Goal: Task Accomplishment & Management: Manage account settings

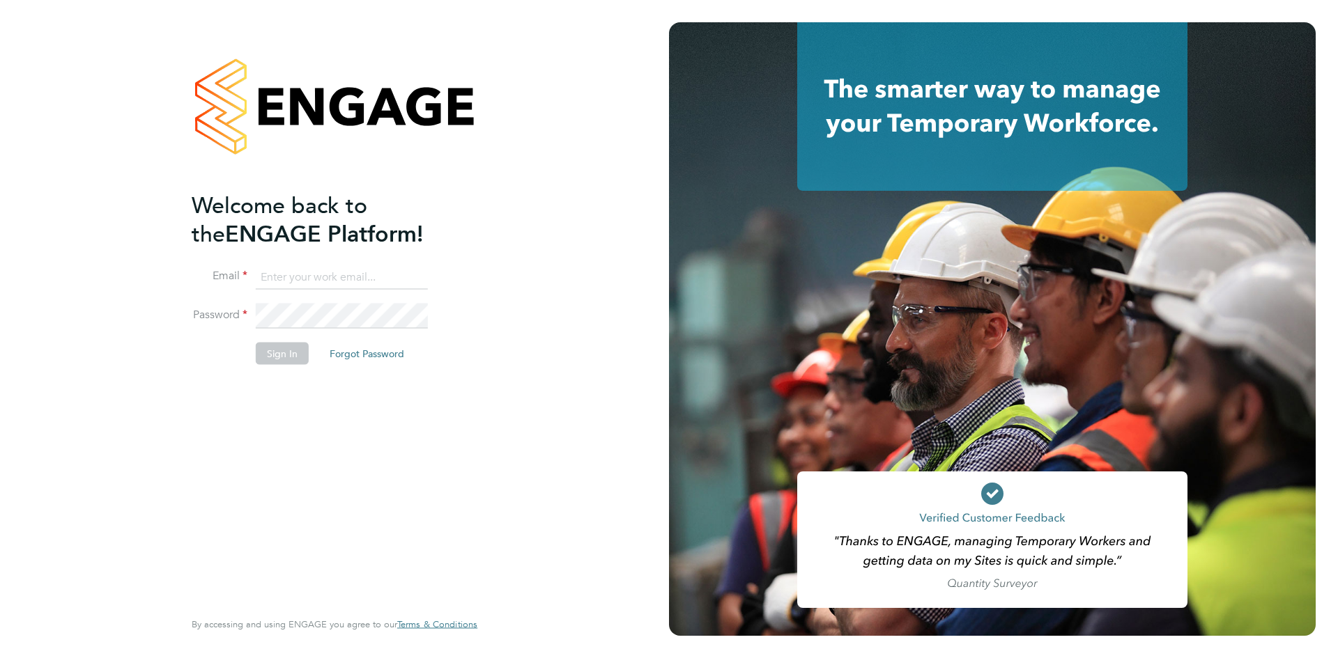
type input "beckycrawley@tempestresourcing.co.uk"
click at [294, 355] on button "Sign In" at bounding box center [282, 354] width 53 height 22
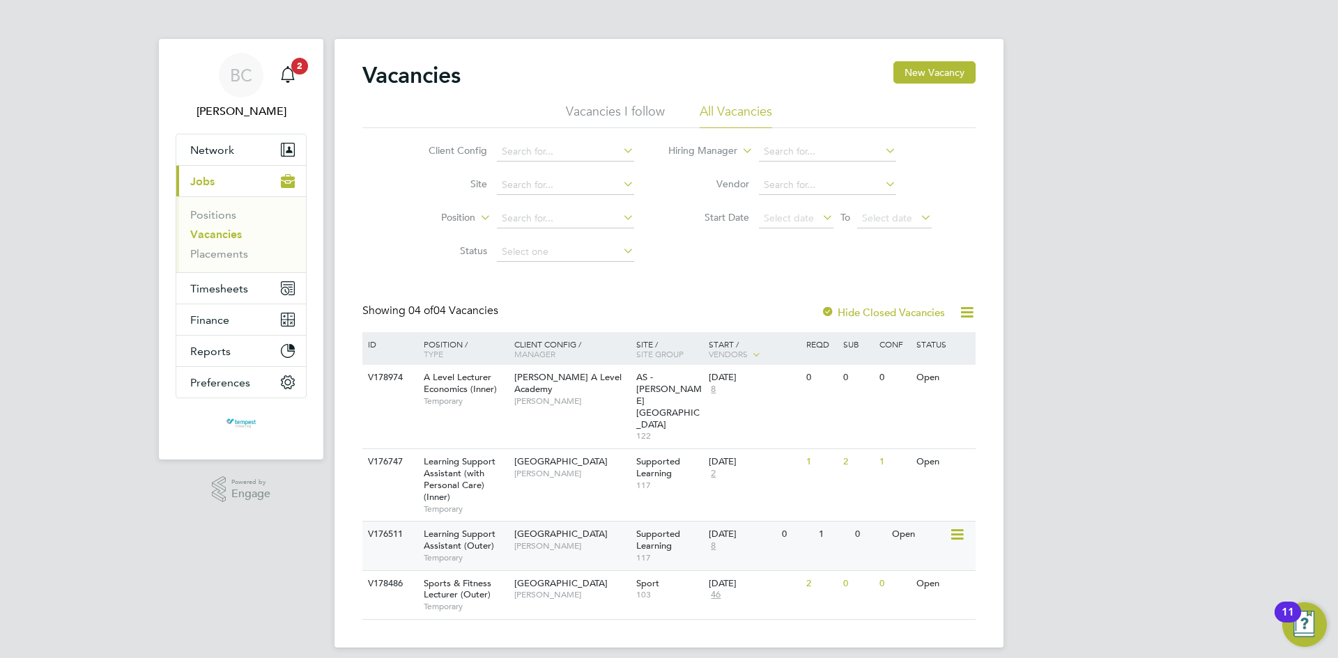
click at [958, 527] on icon at bounding box center [956, 535] width 14 height 17
click at [924, 527] on li "View Details" at bounding box center [923, 532] width 81 height 20
click at [77, 95] on div "BC [PERSON_NAME] Notifications 2 Applications: Network Team Members Businesses …" at bounding box center [669, 335] width 1338 height 670
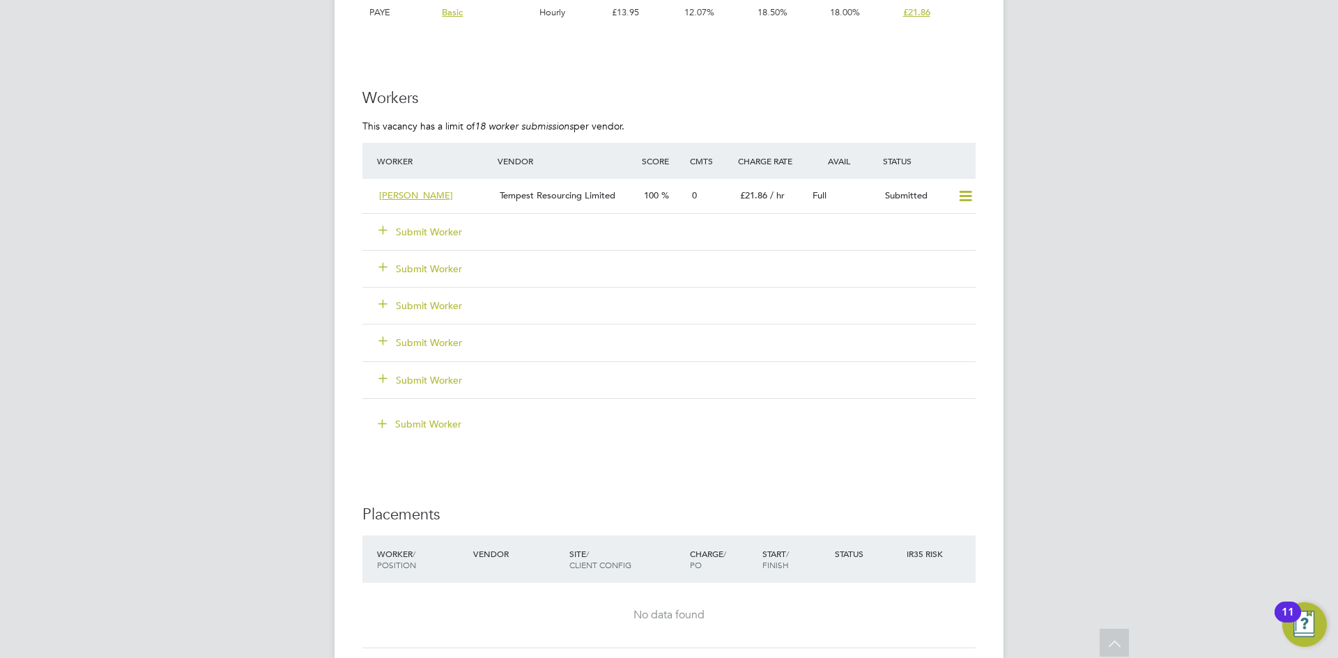
scroll to position [2508, 0]
click at [442, 230] on button "Submit Worker" at bounding box center [421, 233] width 84 height 14
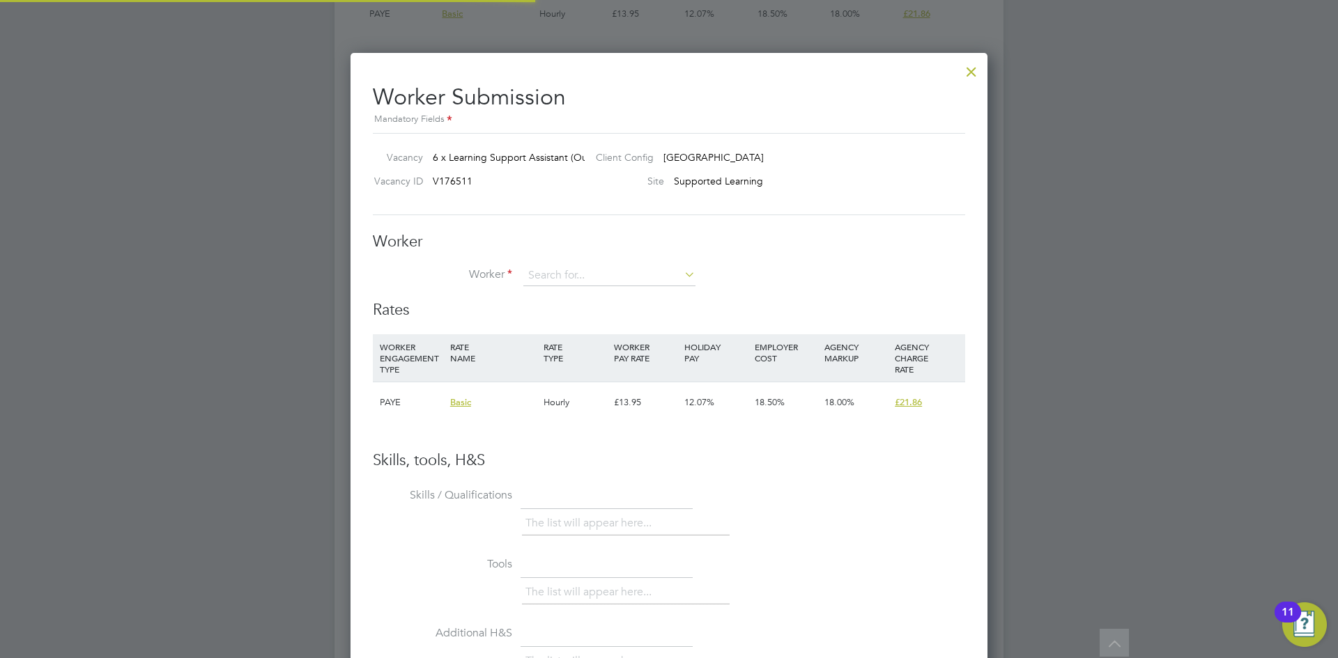
scroll to position [846, 638]
click at [1063, 242] on div at bounding box center [669, 329] width 1338 height 658
click at [968, 68] on div at bounding box center [971, 68] width 25 height 25
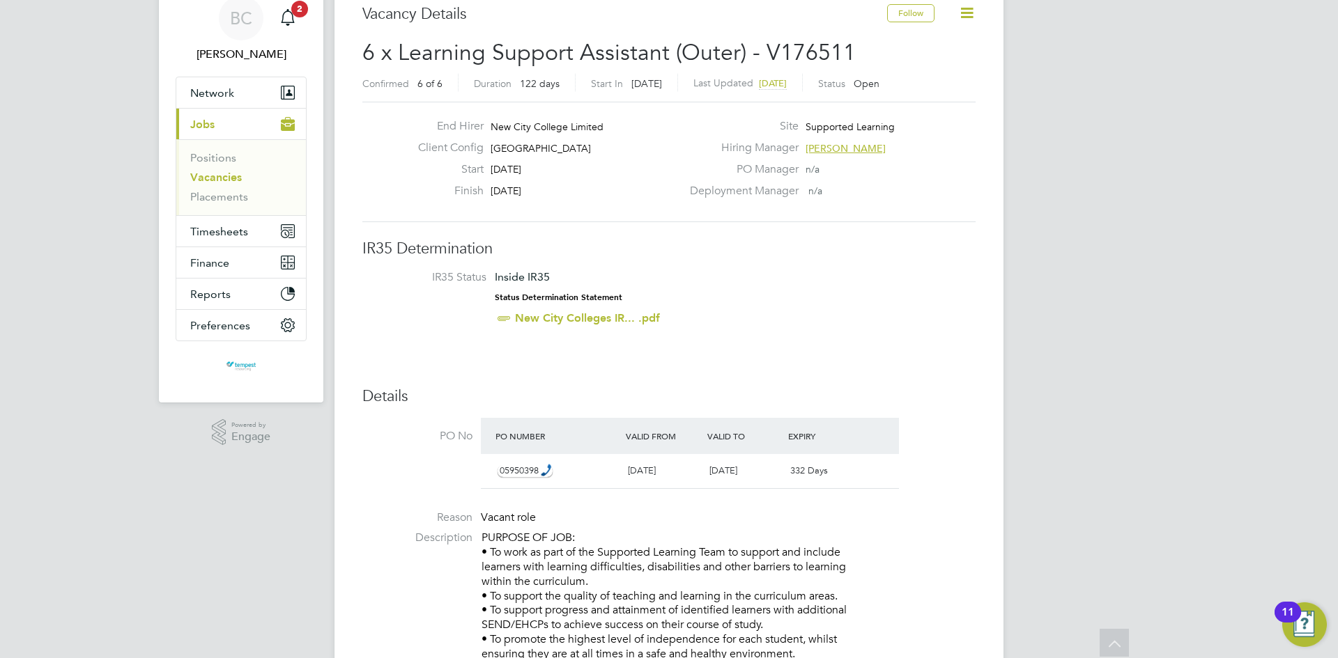
scroll to position [0, 0]
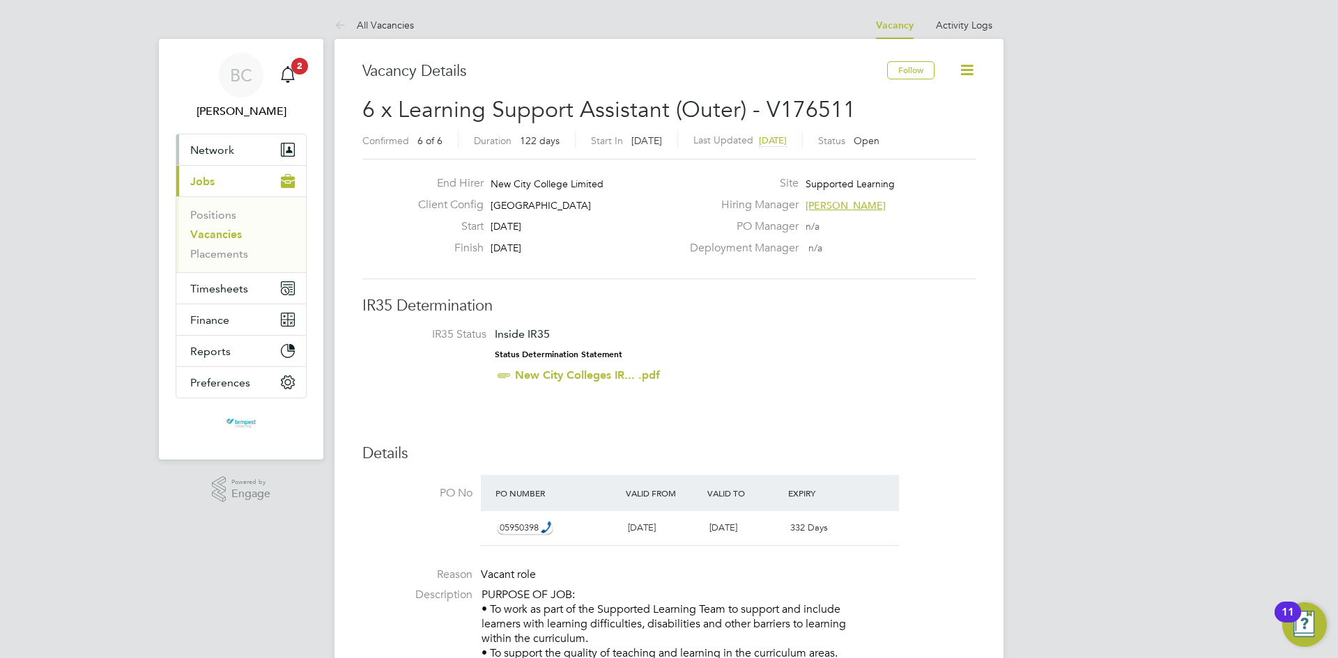
click at [226, 141] on button "Network" at bounding box center [241, 149] width 130 height 31
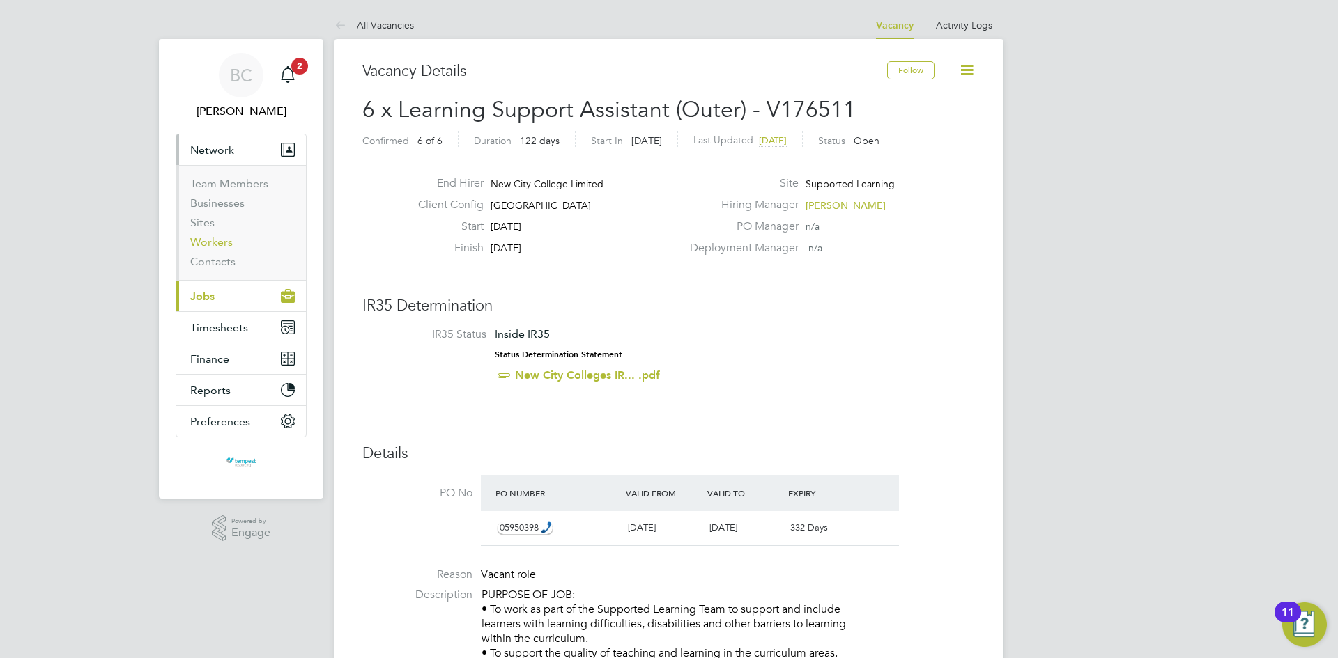
click at [219, 242] on link "Workers" at bounding box center [211, 241] width 43 height 13
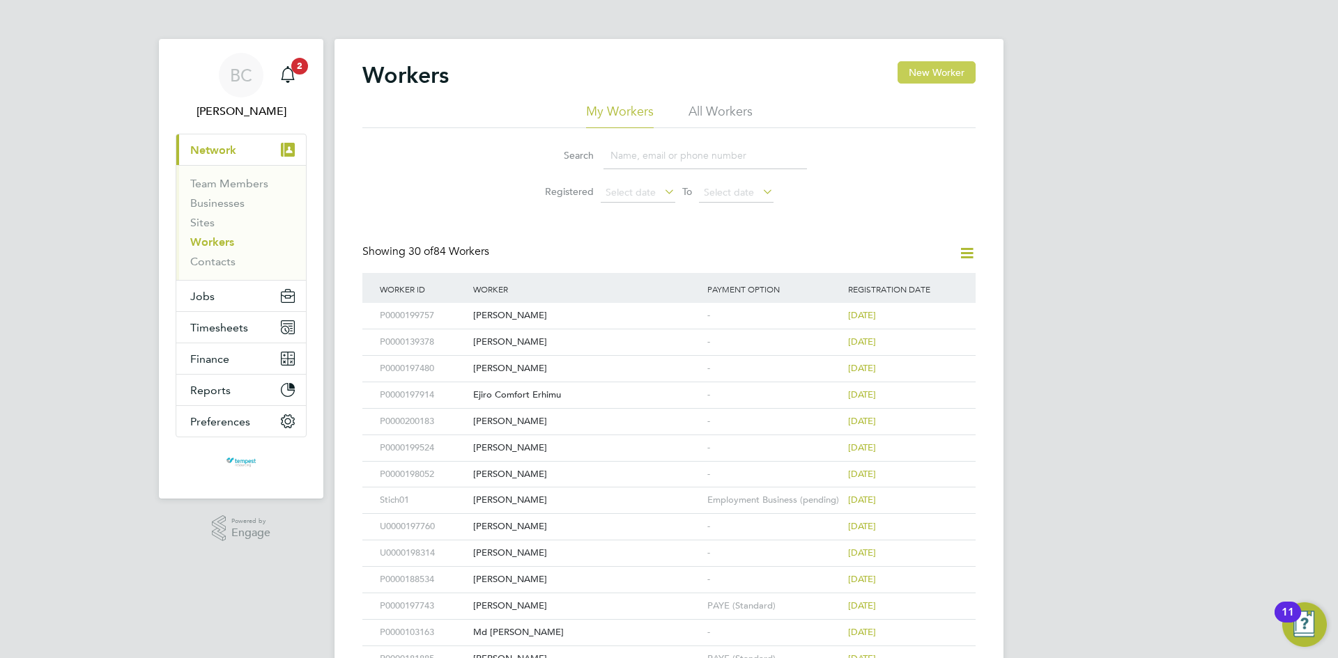
click at [927, 72] on button "New Worker" at bounding box center [936, 72] width 78 height 22
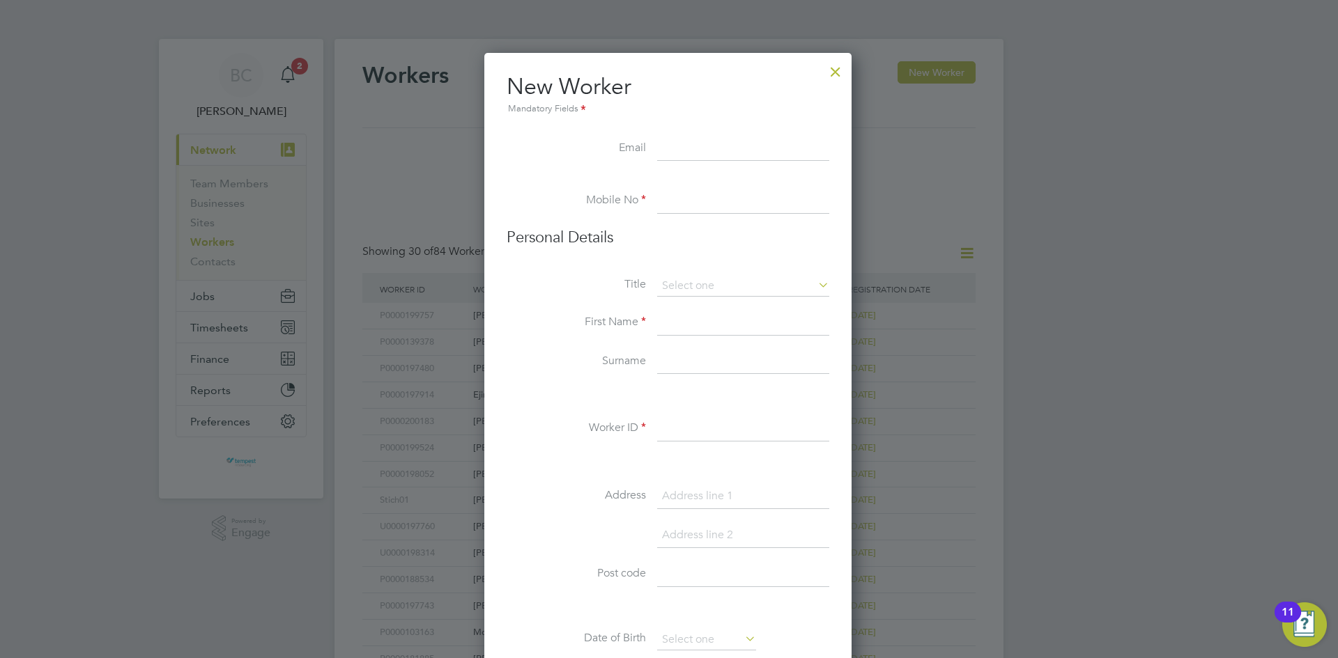
click at [842, 72] on div at bounding box center [835, 68] width 25 height 25
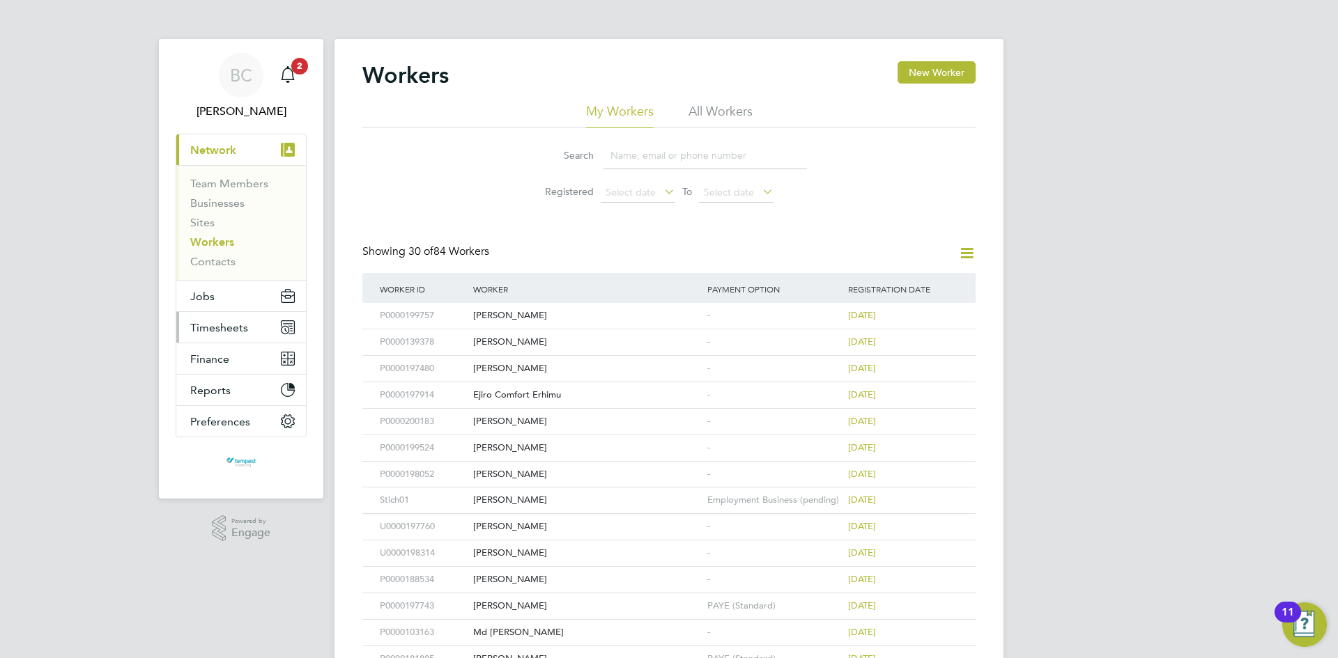
click at [203, 329] on span "Timesheets" at bounding box center [219, 327] width 58 height 13
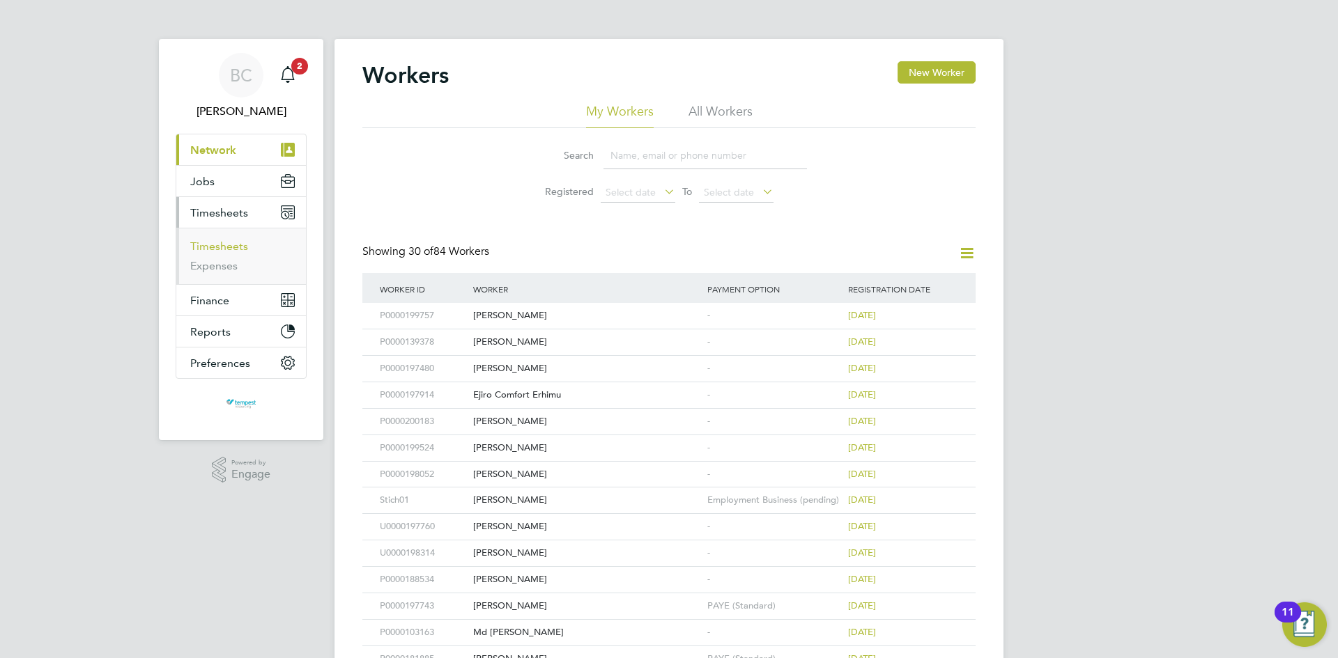
click at [220, 247] on link "Timesheets" at bounding box center [219, 246] width 58 height 13
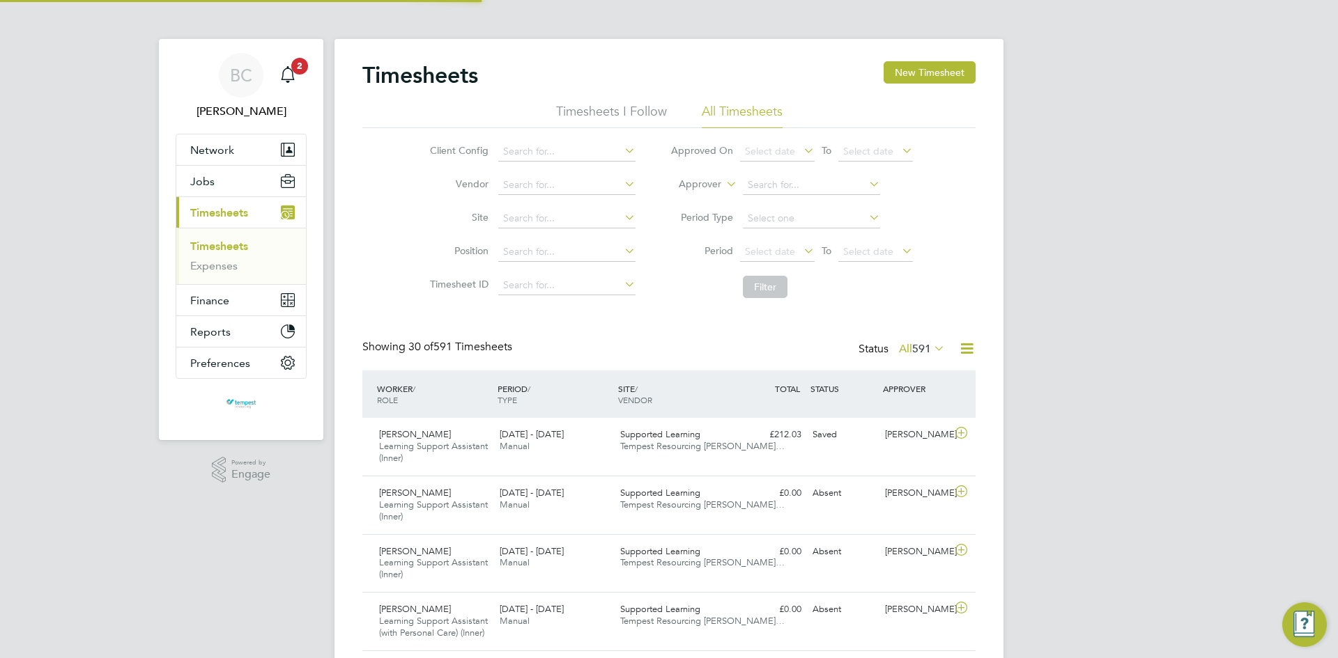
scroll to position [47, 121]
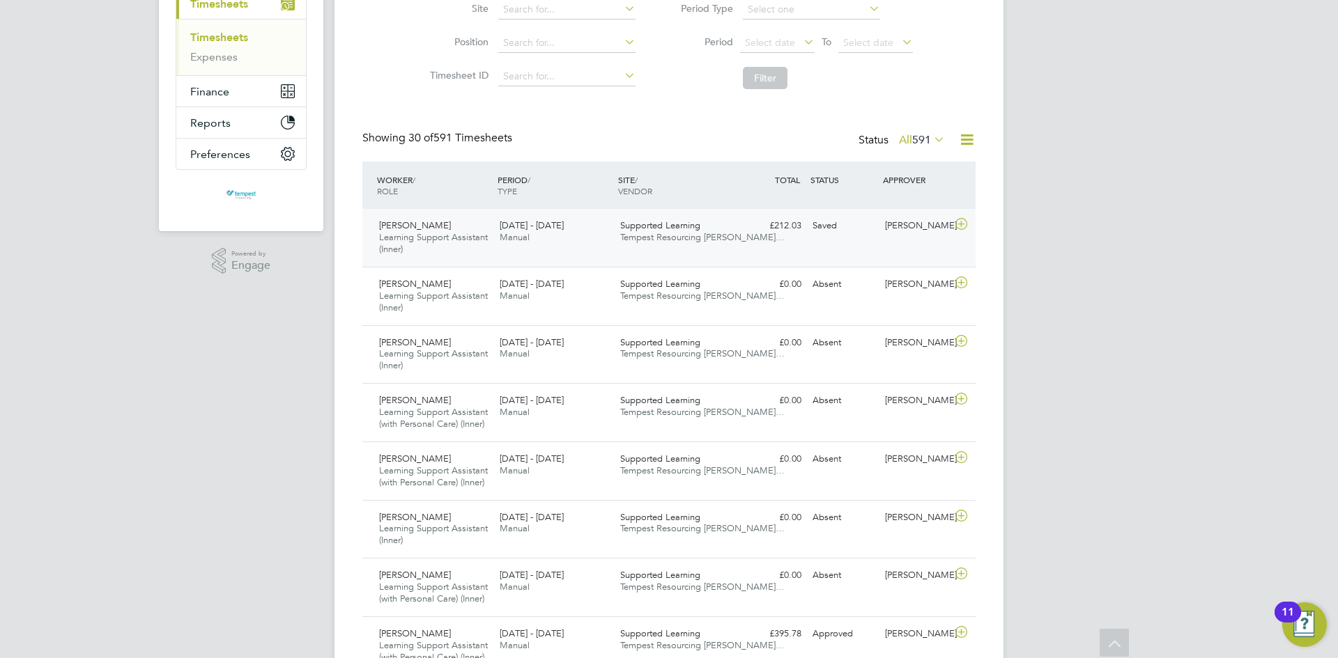
click at [435, 229] on span "Malaika Arshad" at bounding box center [415, 225] width 72 height 12
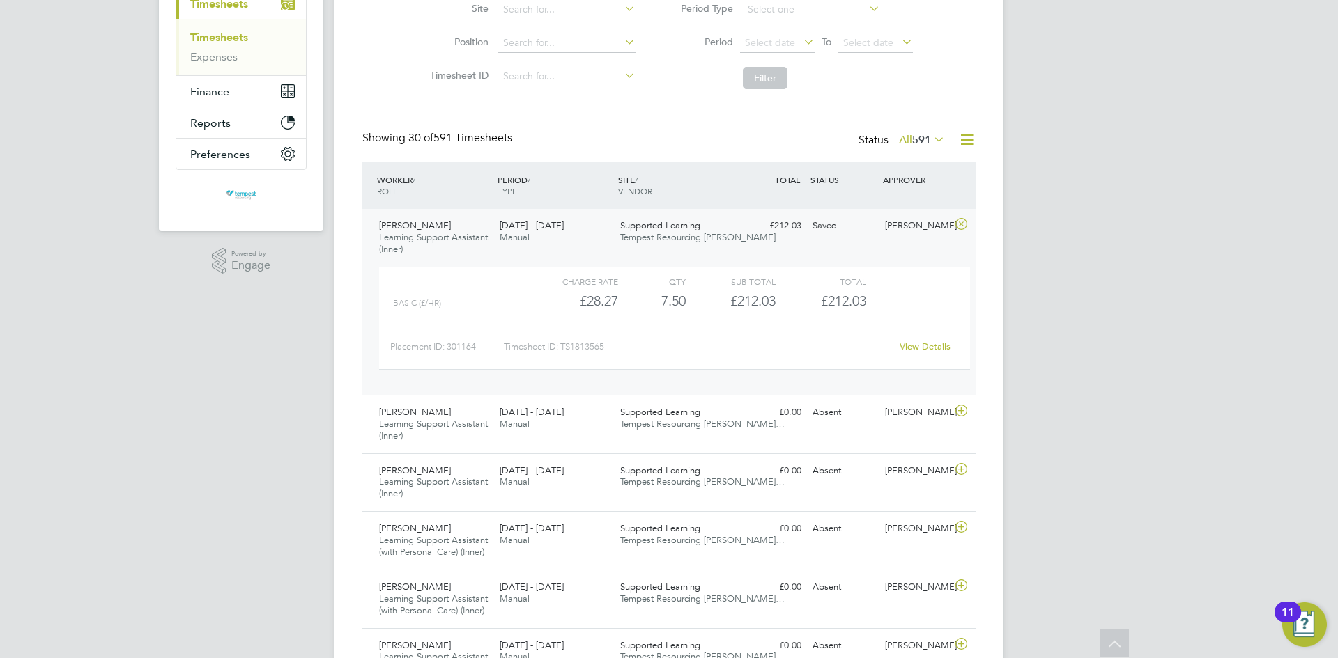
click at [922, 345] on link "View Details" at bounding box center [924, 347] width 51 height 12
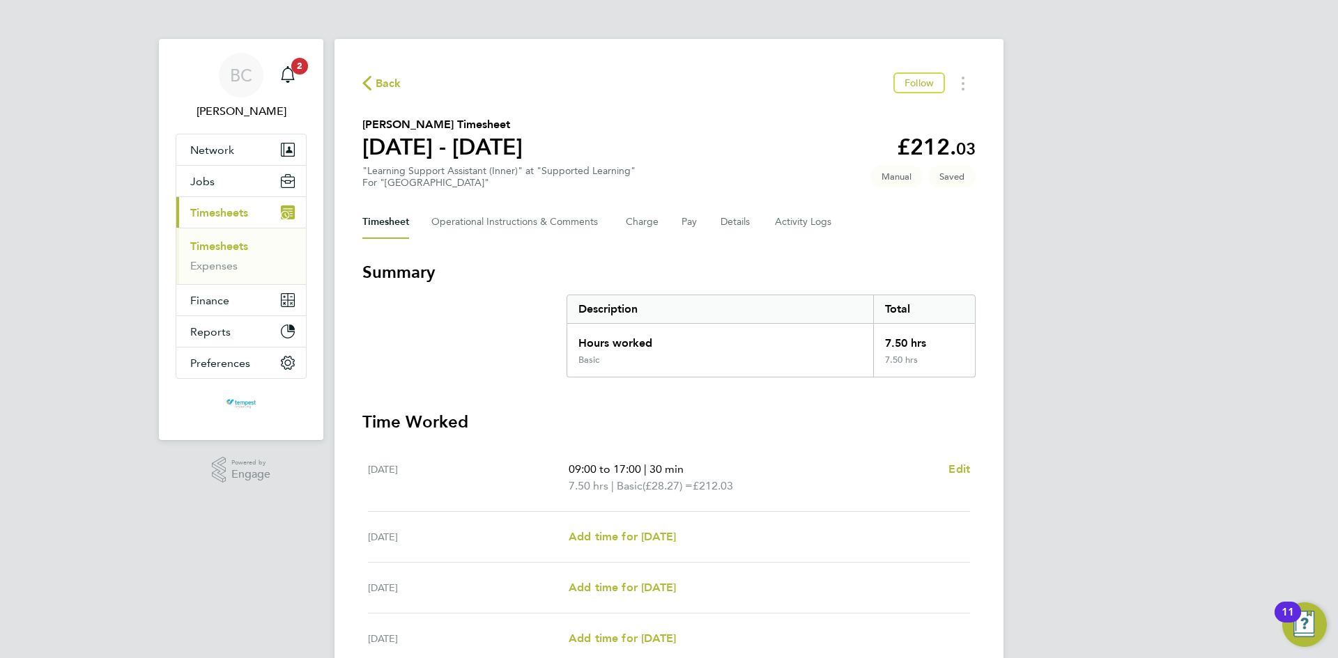
click at [376, 84] on span "Back" at bounding box center [389, 83] width 26 height 17
